Goal: Navigation & Orientation: Understand site structure

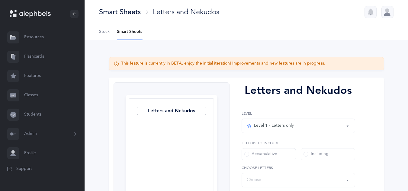
select select "27"
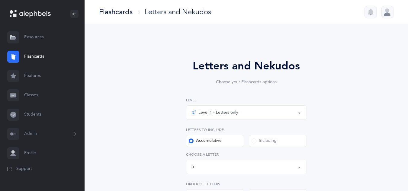
select select "27"
select select "single"
click at [386, 12] on div at bounding box center [388, 12] width 12 height 12
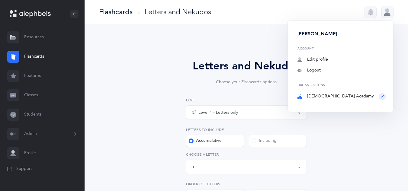
click at [385, 13] on div at bounding box center [388, 12] width 12 height 12
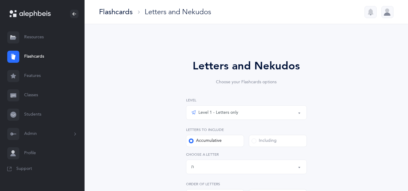
click at [33, 80] on link "Features" at bounding box center [42, 76] width 85 height 19
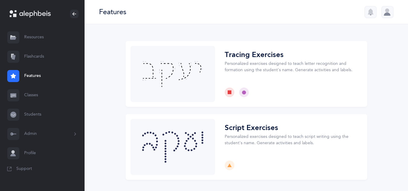
click at [51, 38] on link "Resources" at bounding box center [42, 37] width 85 height 19
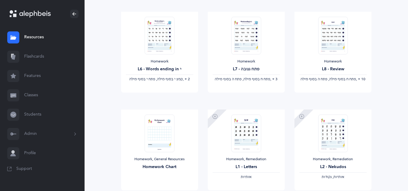
scroll to position [529, 0]
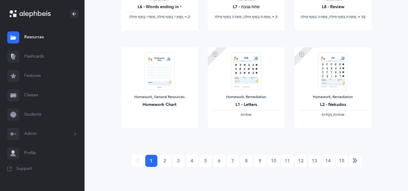
click at [355, 161] on icon "Next" at bounding box center [355, 161] width 5 height 6
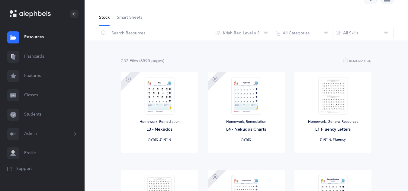
scroll to position [0, 0]
